Goal: Ask a question: Seek information or help from site administrators or community

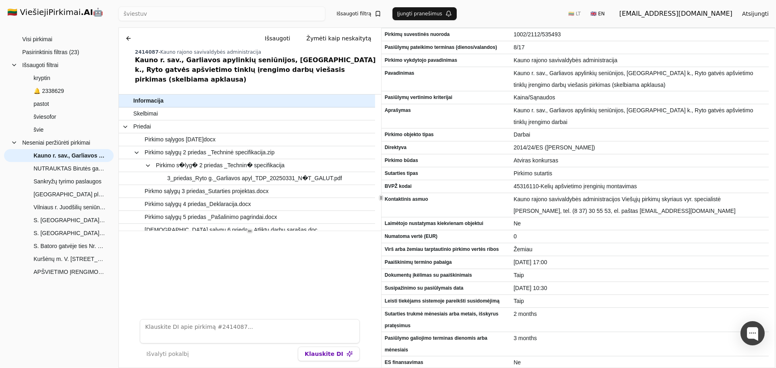
click at [55, 13] on h1 "🇱🇹 ViešiejiPirkimai .AI 🤖" at bounding box center [59, 13] width 116 height 26
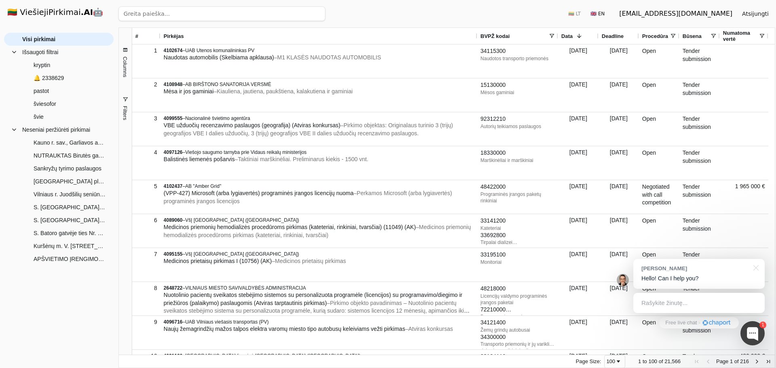
click at [140, 15] on input "search" at bounding box center [221, 13] width 207 height 15
type input "Via"
click button "Ieškoti" at bounding box center [310, 13] width 32 height 15
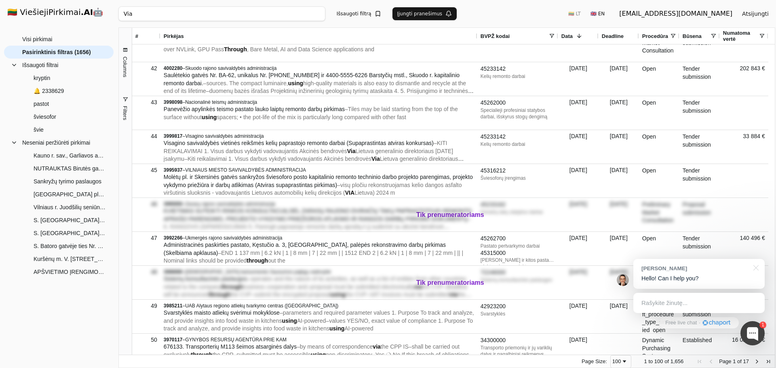
click at [49, 5] on h1 "🇱🇹 ViešiejiPirkimai .AI 🤖" at bounding box center [59, 13] width 116 height 26
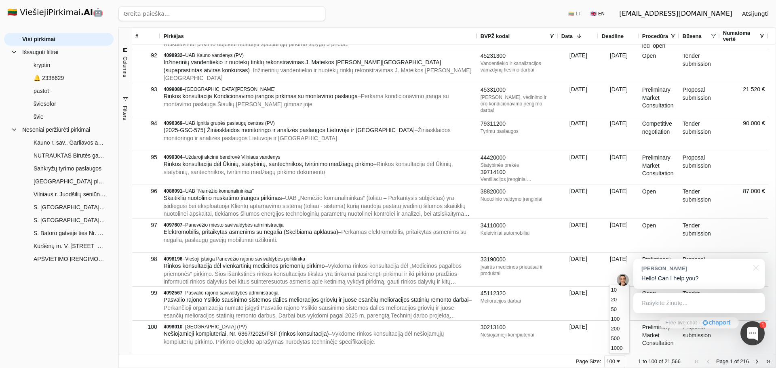
click at [622, 361] on span "Page Size" at bounding box center [618, 362] width 6 height 6
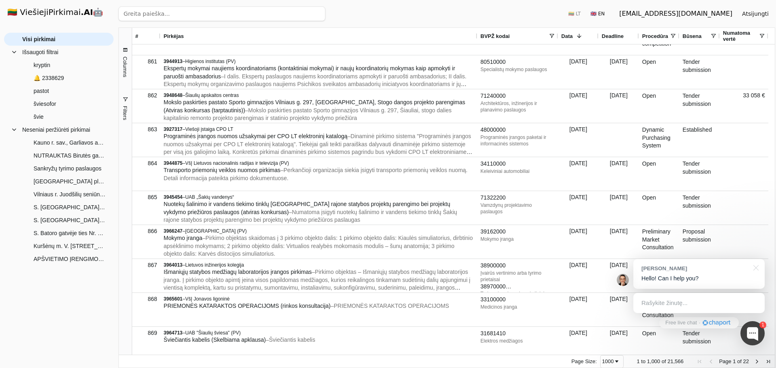
click at [169, 13] on input "search" at bounding box center [221, 13] width 207 height 15
click button "Ieškoti" at bounding box center [310, 13] width 32 height 15
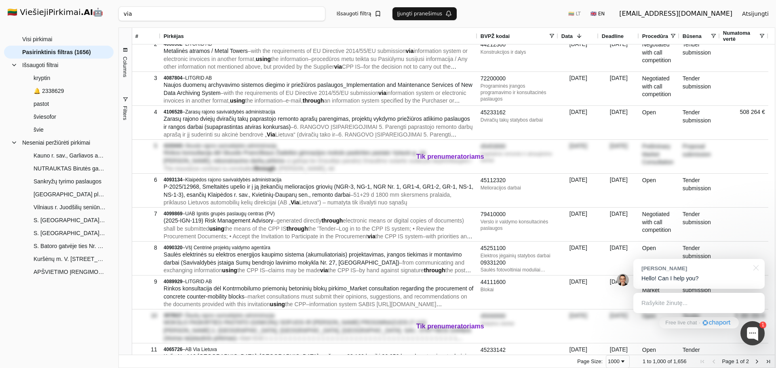
drag, startPoint x: 134, startPoint y: 15, endPoint x: 112, endPoint y: 13, distance: 21.5
click at [112, 13] on div "🇱🇹 ViešiejiPirkimai .AI 🤖 [EMAIL_ADDRESS][DOMAIN_NAME] Atsijungti Group Visi pi…" at bounding box center [388, 184] width 776 height 368
type input "Nr. 153"
click button "Ieškoti" at bounding box center [310, 13] width 32 height 15
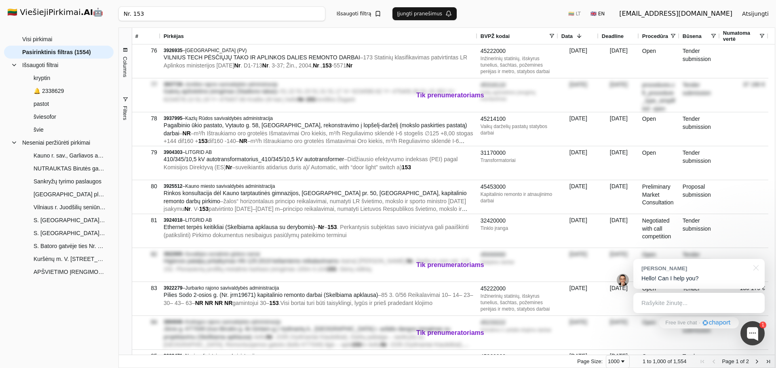
click at [64, 14] on h1 "🇱🇹 ViešiejiPirkimai .AI 🤖" at bounding box center [59, 13] width 116 height 26
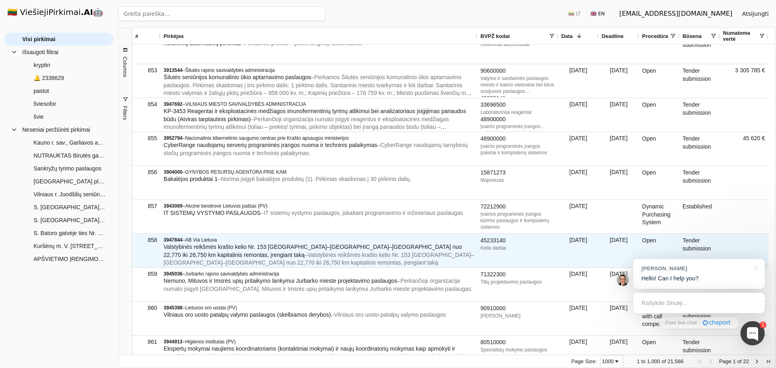
click at [177, 241] on span "3947844" at bounding box center [173, 240] width 19 height 6
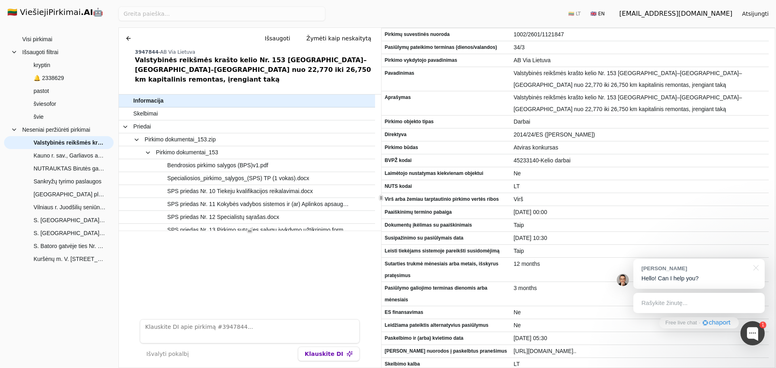
click at [222, 325] on textarea at bounding box center [250, 331] width 220 height 24
type textarea "kokia numatyta maksimali suma?"
click at [329, 355] on button "Klauskite DI" at bounding box center [329, 354] width 62 height 15
click at [300, 299] on p "kokia numatyta maksimali suma?" at bounding box center [315, 299] width 95 height 8
click at [299, 326] on textarea at bounding box center [250, 331] width 220 height 24
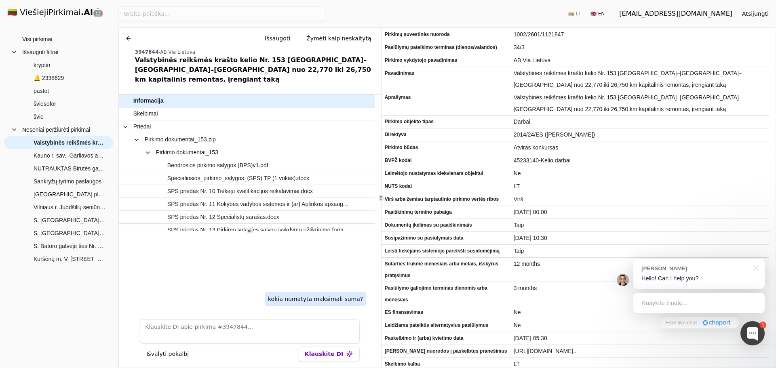
click at [306, 298] on p "kokia numatyta maksimali suma?" at bounding box center [315, 299] width 95 height 8
click at [305, 326] on textarea at bounding box center [250, 331] width 220 height 24
click at [314, 301] on p "kokia numatyta maksimali suma?" at bounding box center [315, 299] width 95 height 8
drag, startPoint x: 281, startPoint y: 297, endPoint x: 370, endPoint y: 301, distance: 88.7
click at [370, 301] on div "kokia numatyta maksimali suma?" at bounding box center [250, 272] width 262 height 82
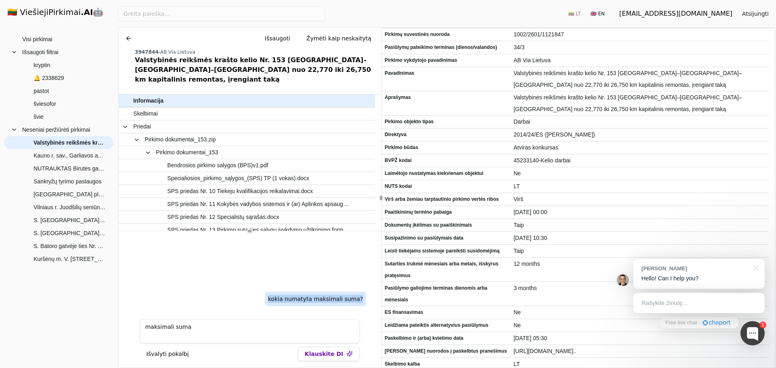
copy p "kokia numatyta maksimali suma?"
drag, startPoint x: 187, startPoint y: 333, endPoint x: 114, endPoint y: 329, distance: 73.3
click at [114, 329] on div "🇱🇹 ViešiejiPirkimai .AI 🤖 [EMAIL_ADDRESS][DOMAIN_NAME] Atsijungti Group Visi pi…" at bounding box center [388, 184] width 776 height 368
paste textarea "kokia numatyta maksimali suma?"
type textarea "kokia numatyta maksimali suma?"
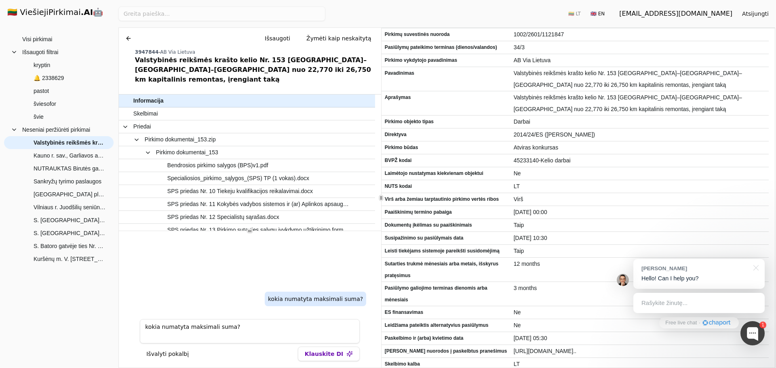
click at [321, 353] on button "Klauskite DI" at bounding box center [329, 354] width 62 height 15
click at [285, 331] on textarea at bounding box center [250, 331] width 220 height 24
type textarea "koks darbų retminas?"
click at [325, 359] on button "Klauskite DI" at bounding box center [329, 354] width 62 height 15
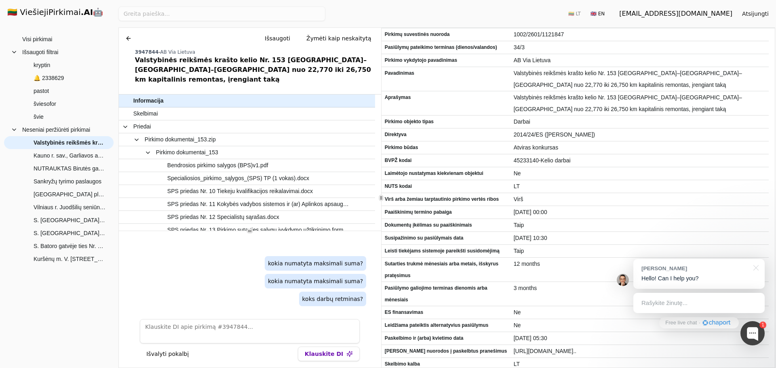
click at [314, 330] on textarea at bounding box center [250, 331] width 220 height 24
click at [216, 330] on textarea "kodėl neteikiate atsakymų>ž?" at bounding box center [250, 331] width 220 height 24
type textarea "kodėl neteikiate atsakymų?"
click at [319, 355] on button "Klauskite DI" at bounding box center [329, 354] width 62 height 15
